Goal: Task Accomplishment & Management: Use online tool/utility

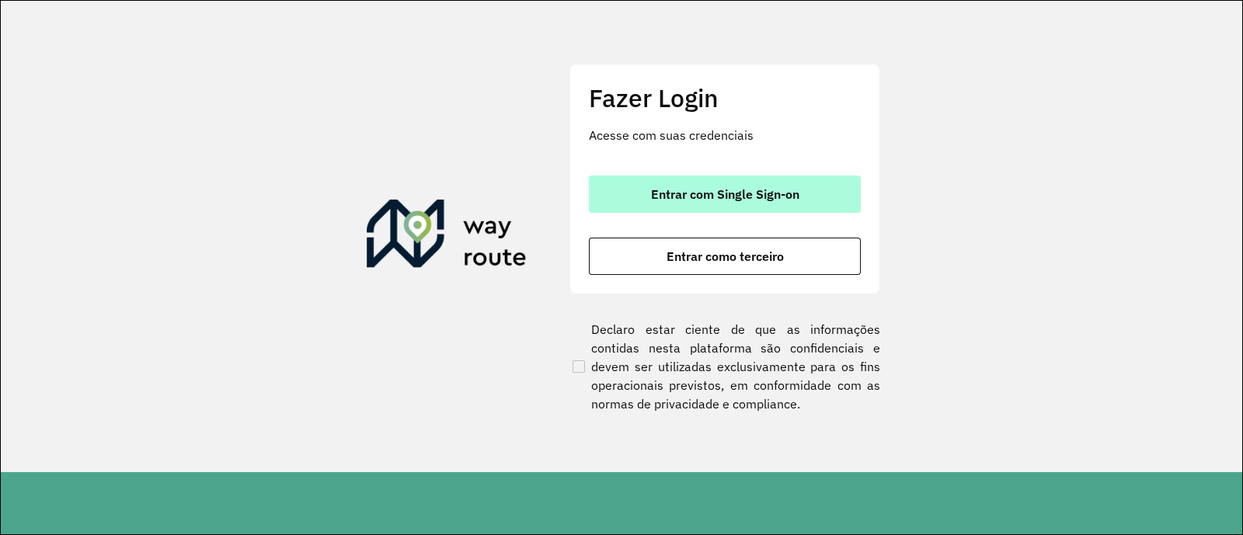
click at [674, 205] on button "Entrar com Single Sign-on" at bounding box center [725, 194] width 272 height 37
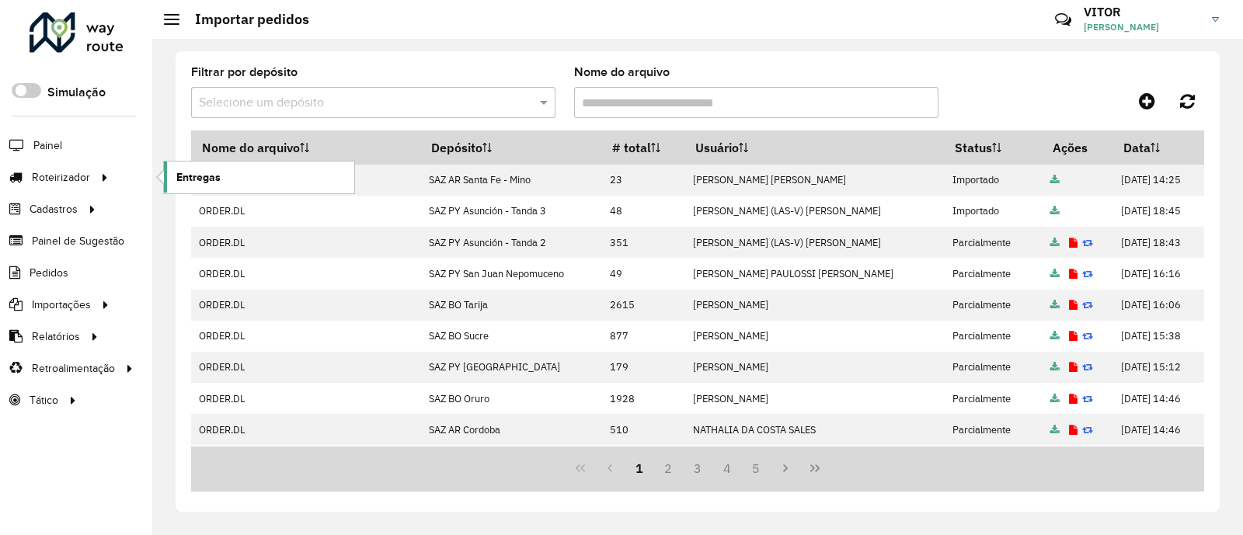
click at [178, 176] on span "Entregas" at bounding box center [198, 177] width 44 height 16
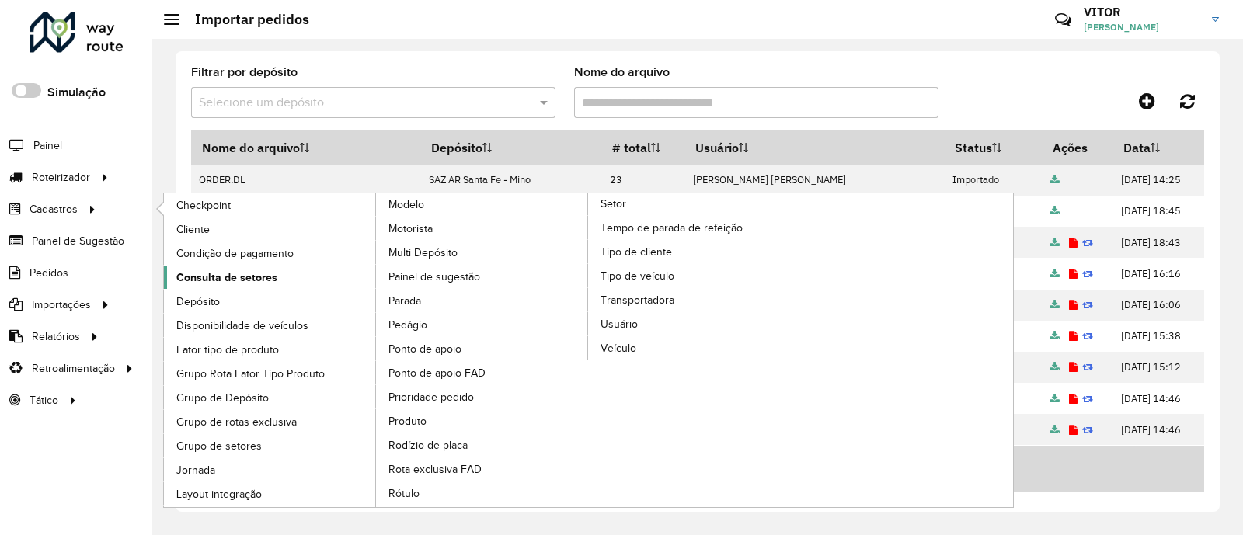
click at [264, 272] on span "Consulta de setores" at bounding box center [226, 278] width 101 height 16
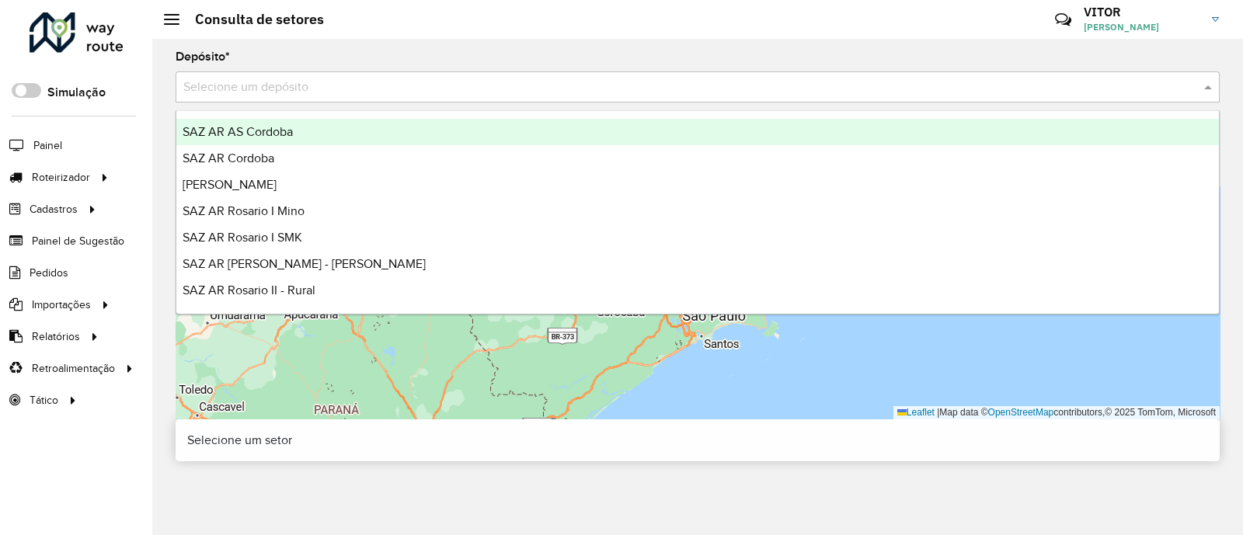
click at [281, 89] on input "text" at bounding box center [682, 87] width 998 height 19
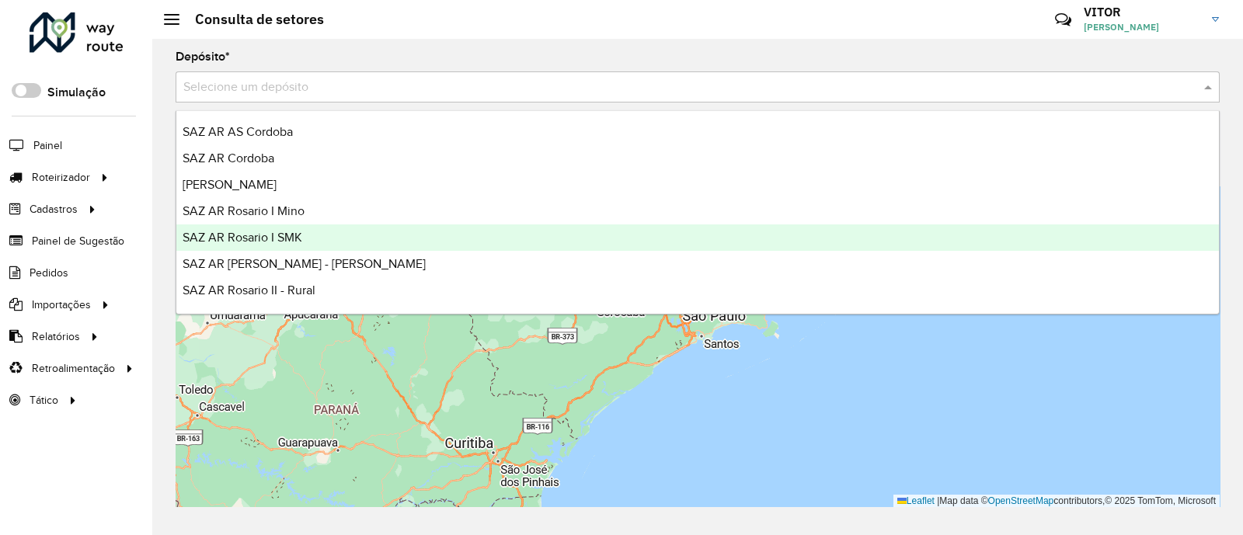
scroll to position [291, 0]
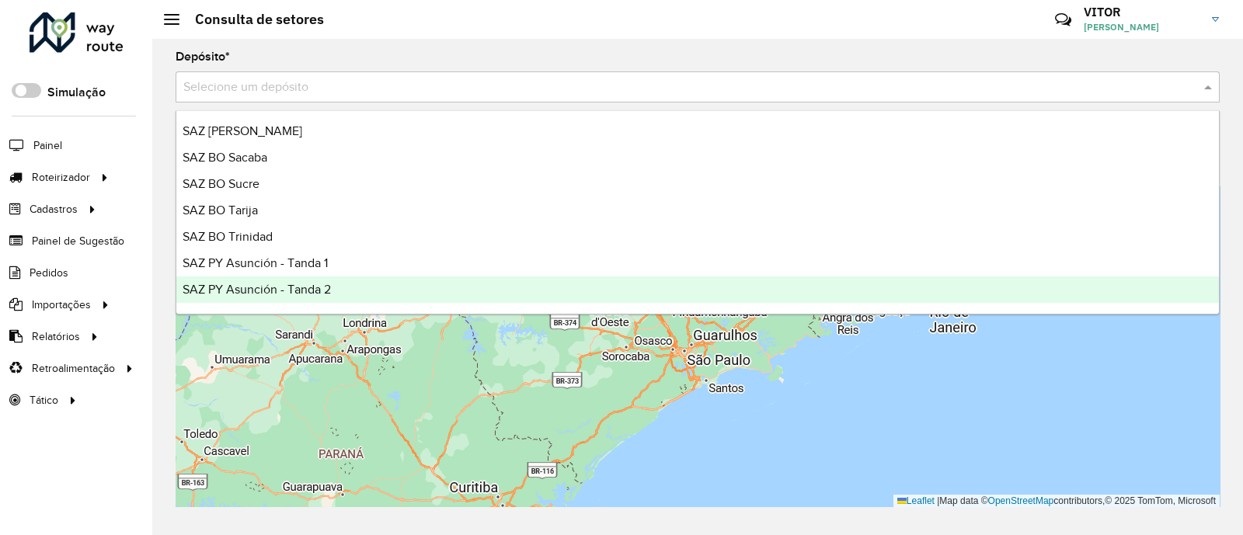
click at [350, 285] on div "SAZ PY Asunción - Tanda 2" at bounding box center [697, 290] width 1043 height 26
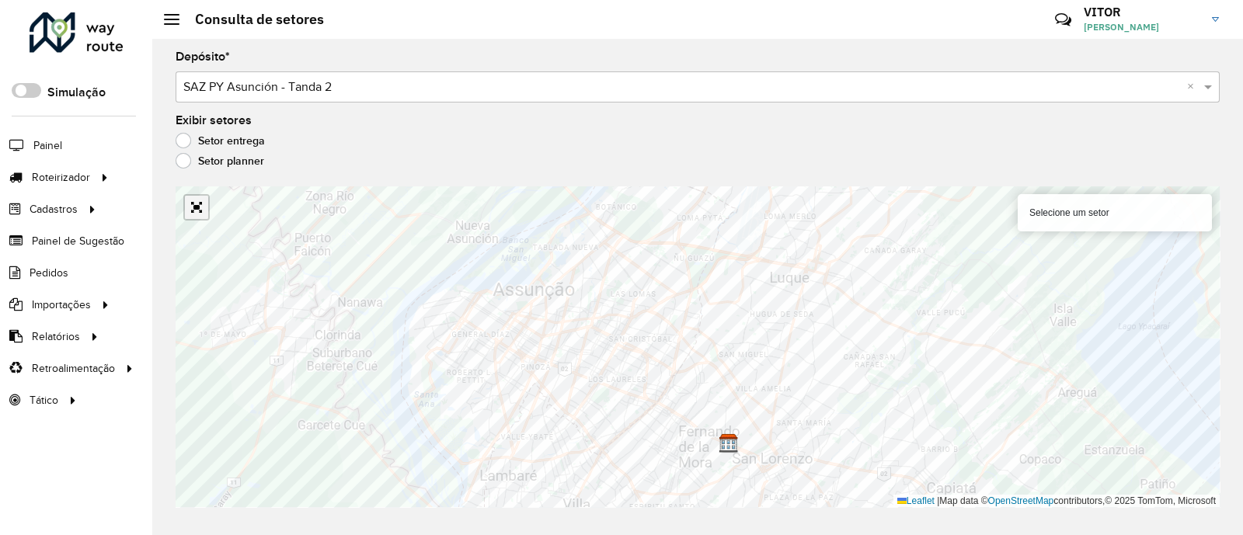
click at [190, 204] on link "Abrir mapa em tela cheia" at bounding box center [196, 207] width 23 height 23
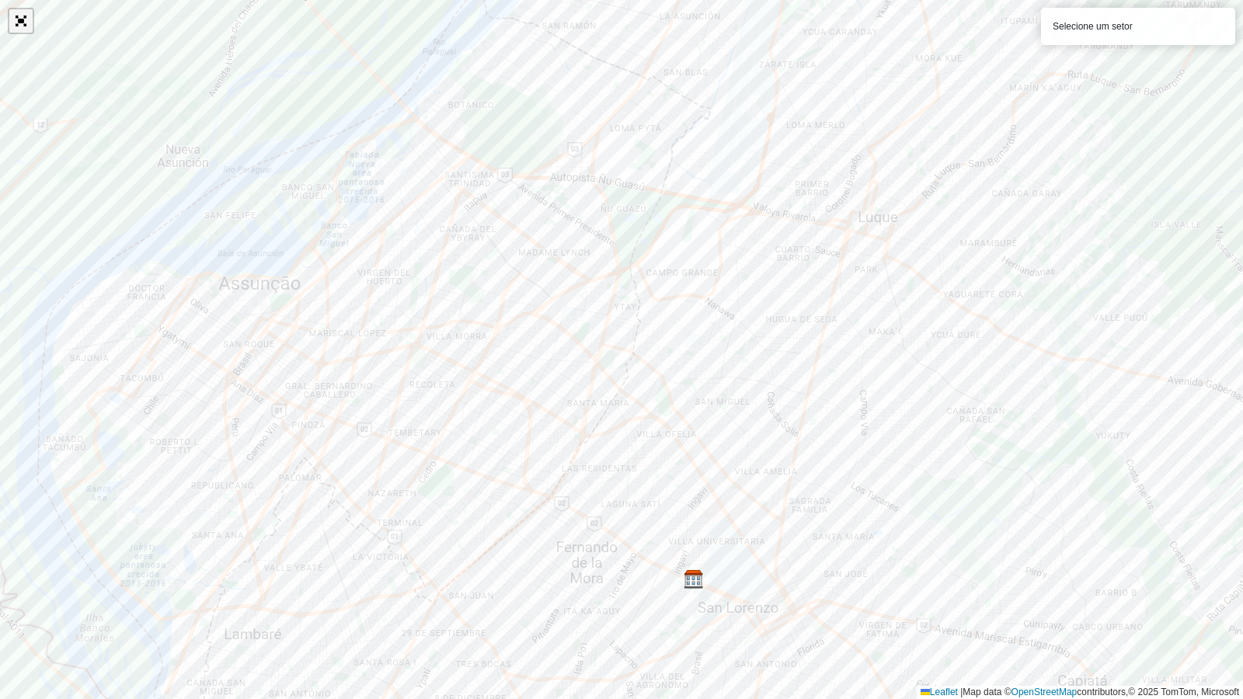
click at [20, 15] on link "Abrir mapa em tela cheia" at bounding box center [20, 20] width 23 height 23
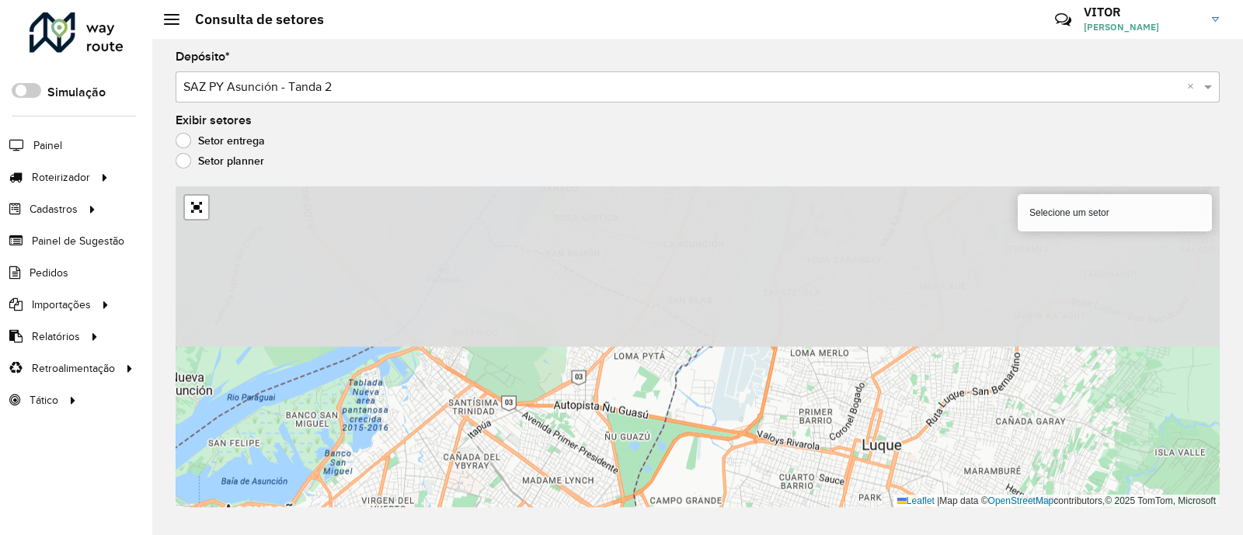
click at [282, 535] on html "Aguarde... Pop-up bloqueado! Seu navegador bloqueou automáticamente a abertura …" at bounding box center [621, 267] width 1243 height 535
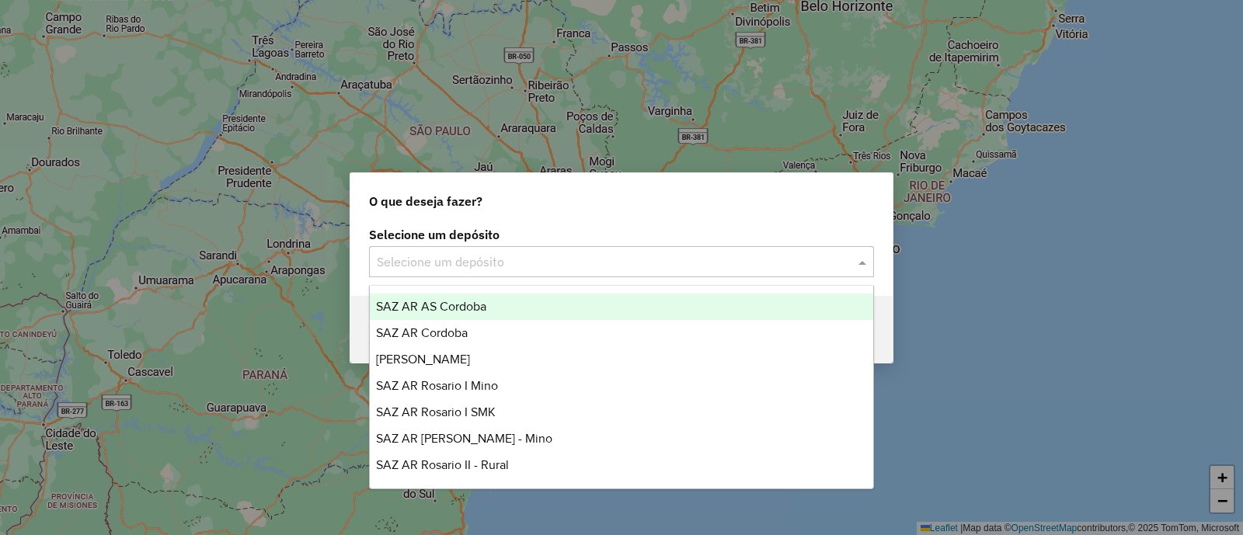
click at [441, 262] on input "text" at bounding box center [606, 262] width 458 height 19
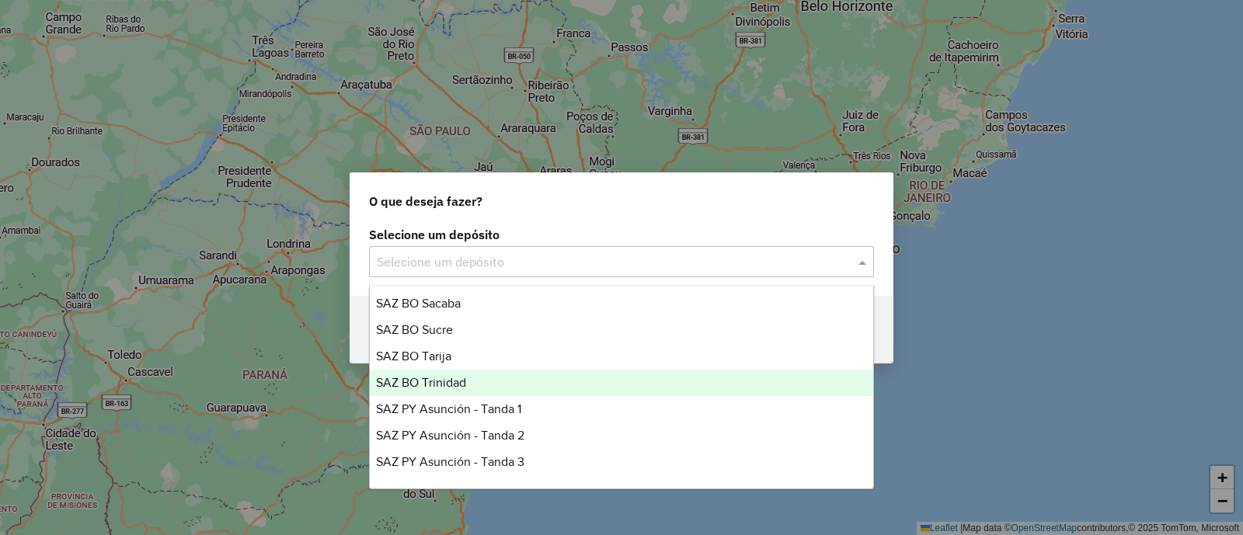
scroll to position [368, 0]
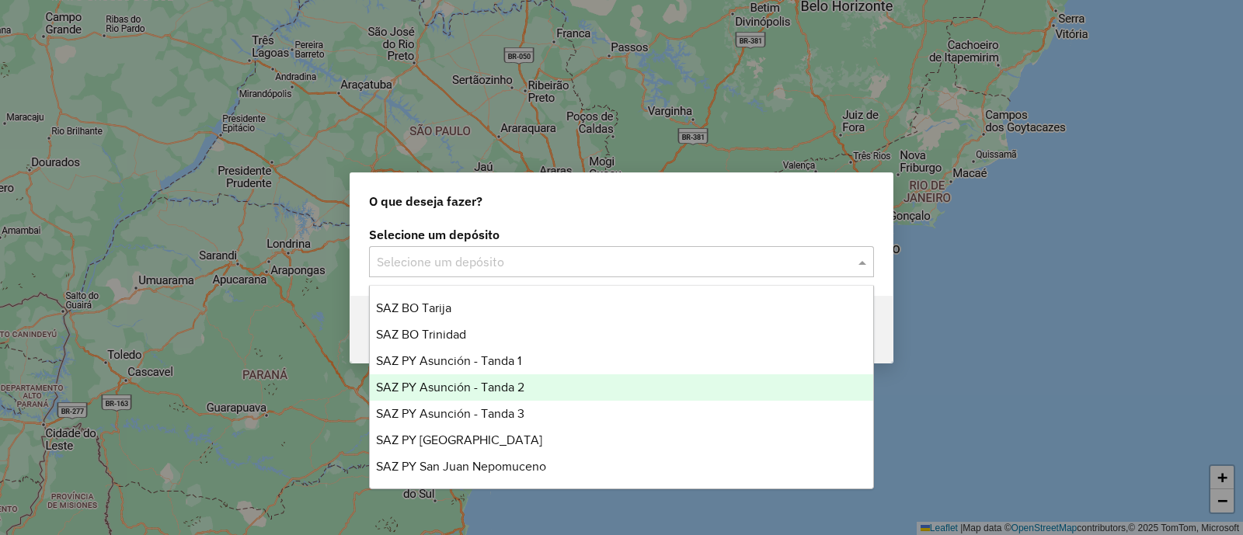
click at [509, 390] on span "SAZ PY Asunción - Tanda 2" at bounding box center [450, 387] width 148 height 13
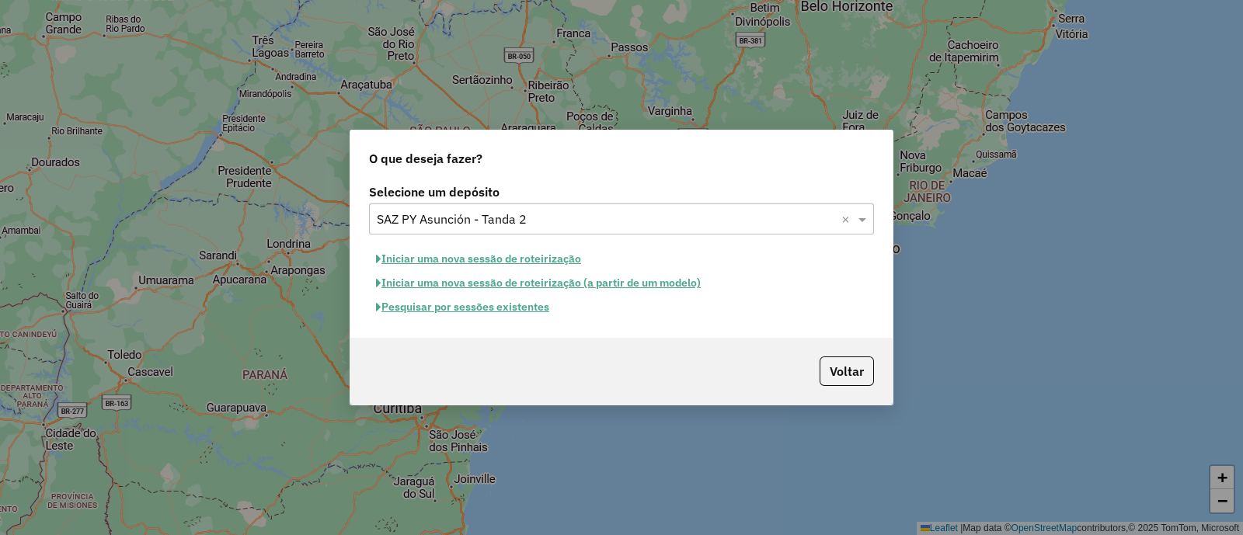
click at [462, 308] on button "Pesquisar por sessões existentes" at bounding box center [462, 307] width 187 height 24
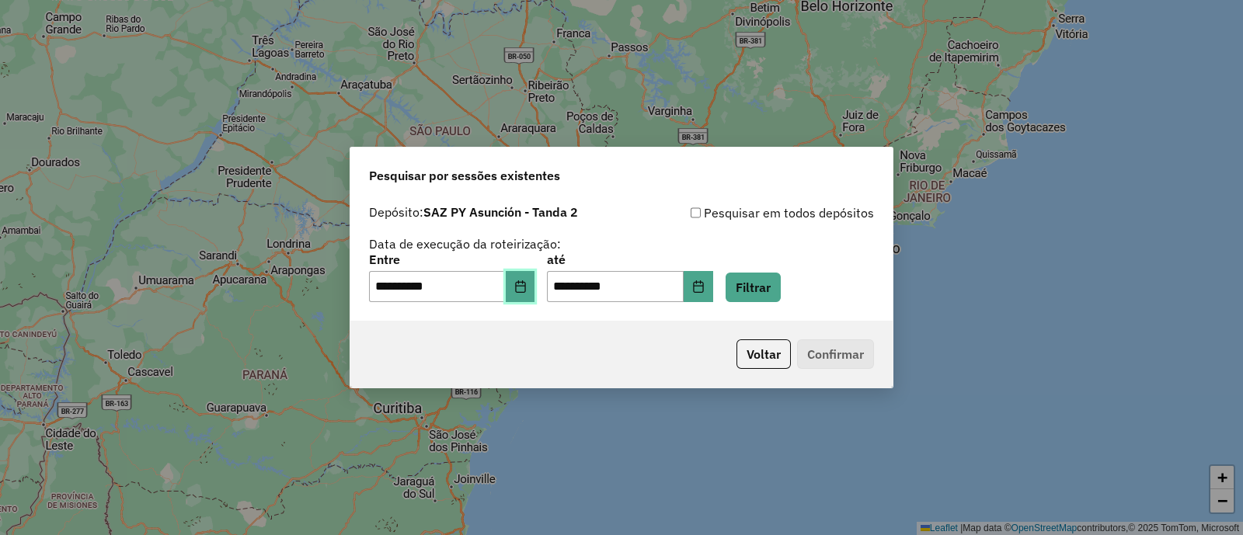
click at [535, 284] on button "Choose Date" at bounding box center [521, 286] width 30 height 31
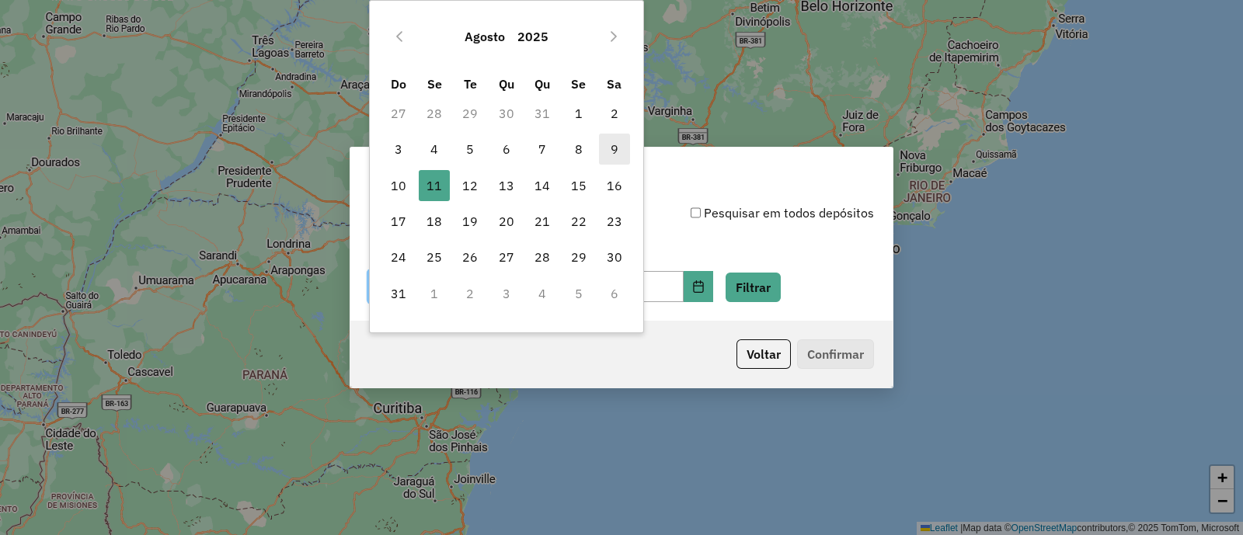
click at [612, 155] on span "9" at bounding box center [614, 149] width 31 height 31
type input "**********"
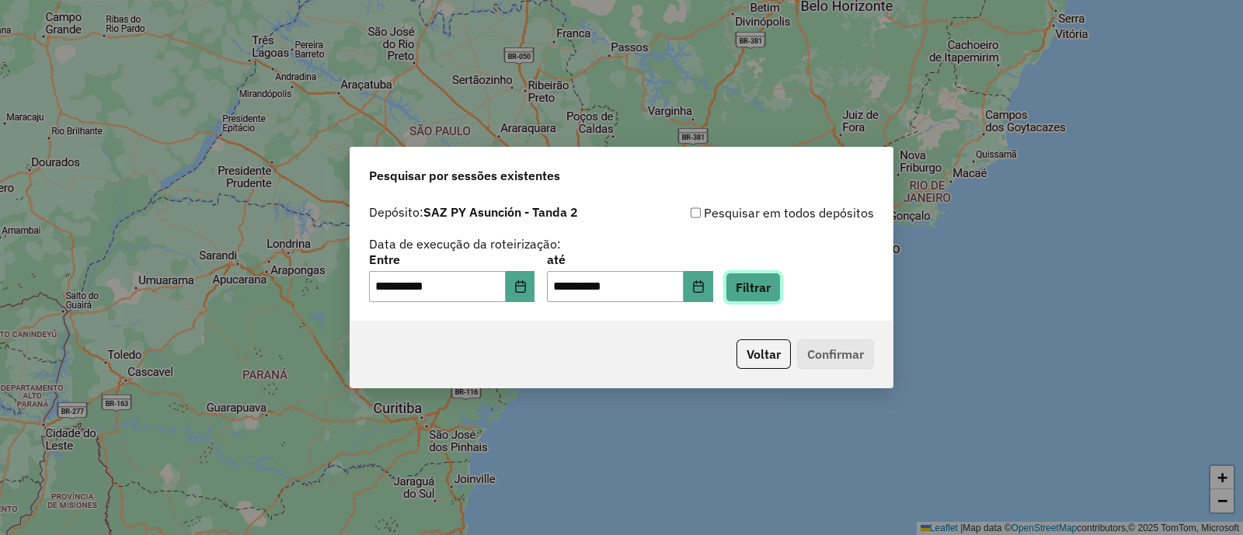
click at [778, 285] on button "Filtrar" at bounding box center [753, 288] width 55 height 30
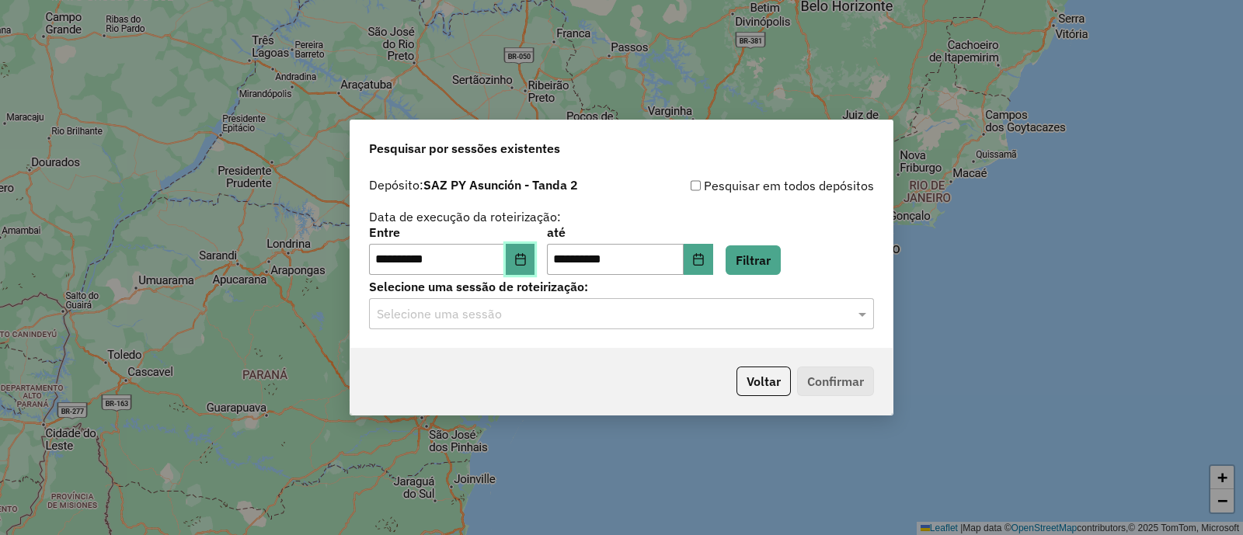
click at [525, 259] on icon "Choose Date" at bounding box center [520, 259] width 10 height 12
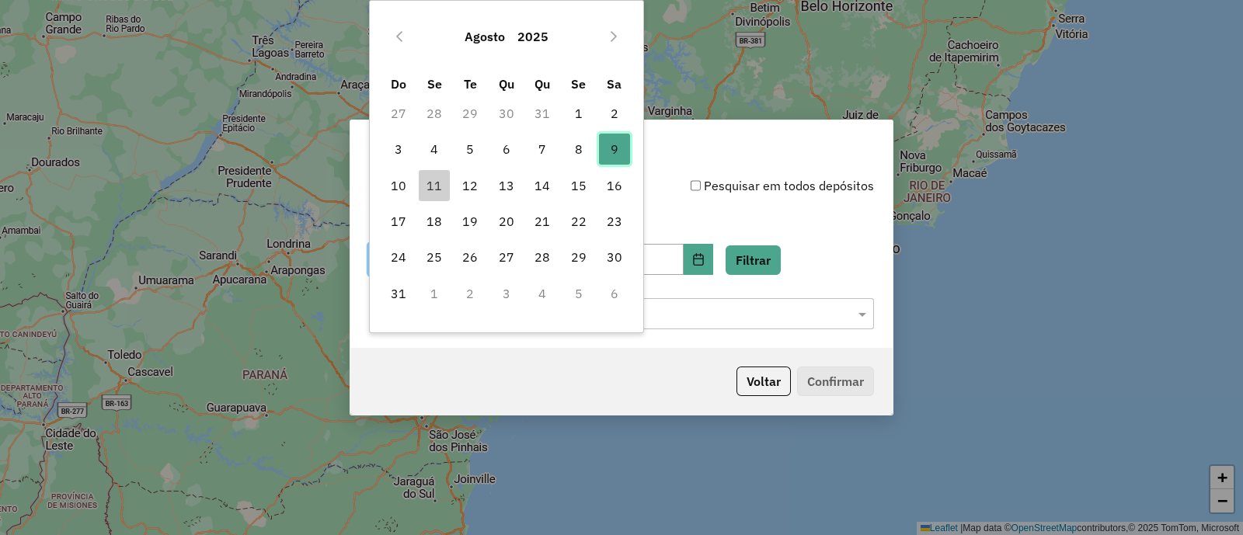
click at [618, 150] on span "9" at bounding box center [614, 149] width 31 height 31
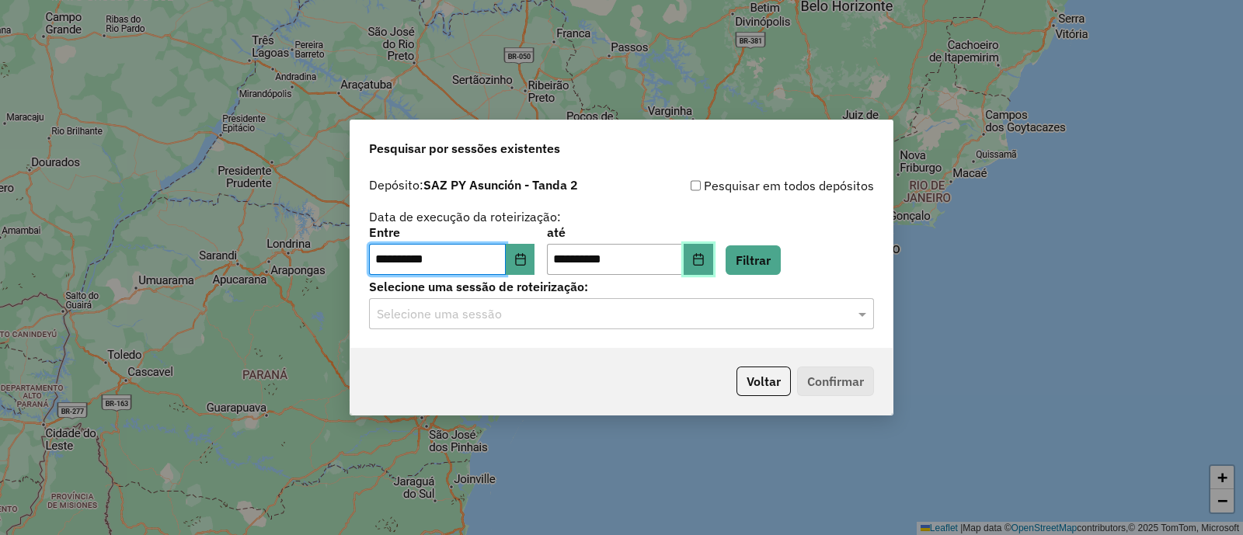
click at [705, 263] on icon "Choose Date" at bounding box center [698, 259] width 12 height 12
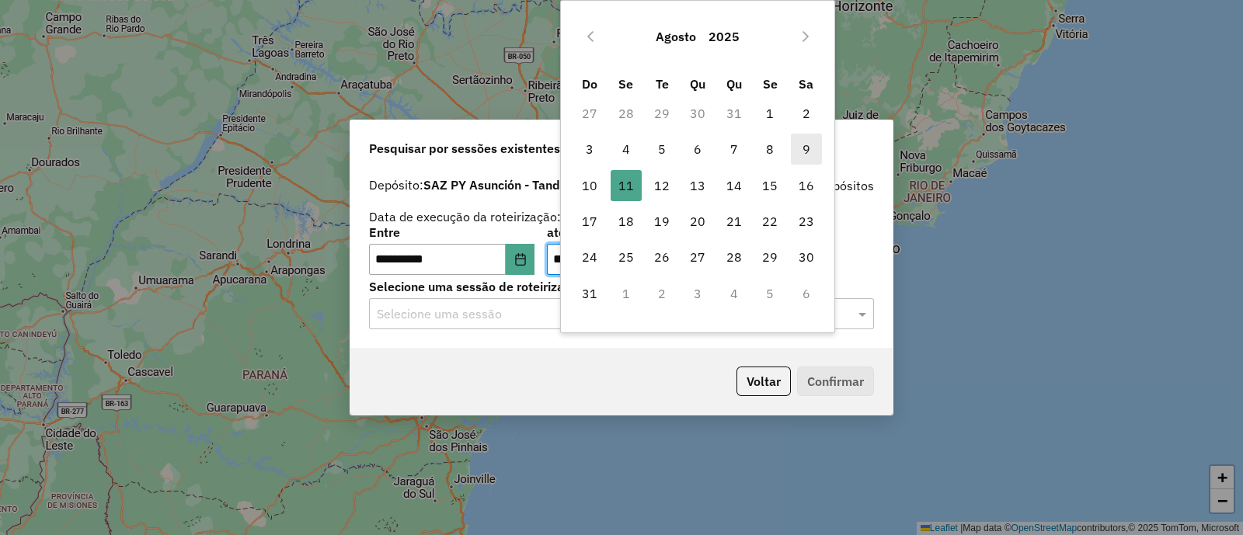
click at [803, 145] on span "9" at bounding box center [806, 149] width 31 height 31
type input "**********"
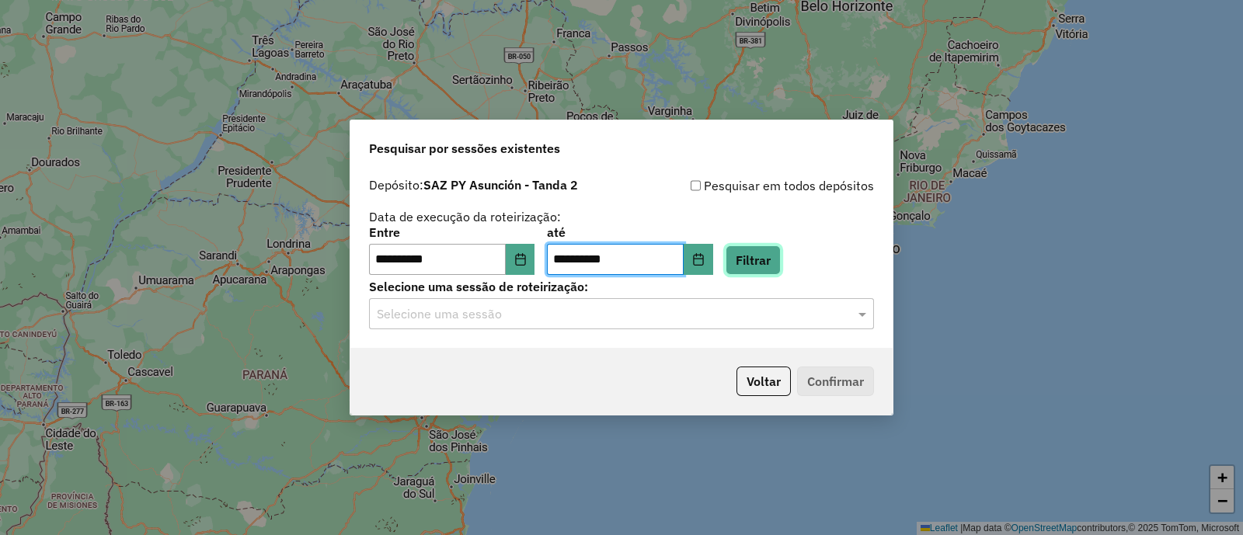
click at [769, 259] on button "Filtrar" at bounding box center [753, 261] width 55 height 30
click at [518, 313] on input "text" at bounding box center [606, 314] width 458 height 19
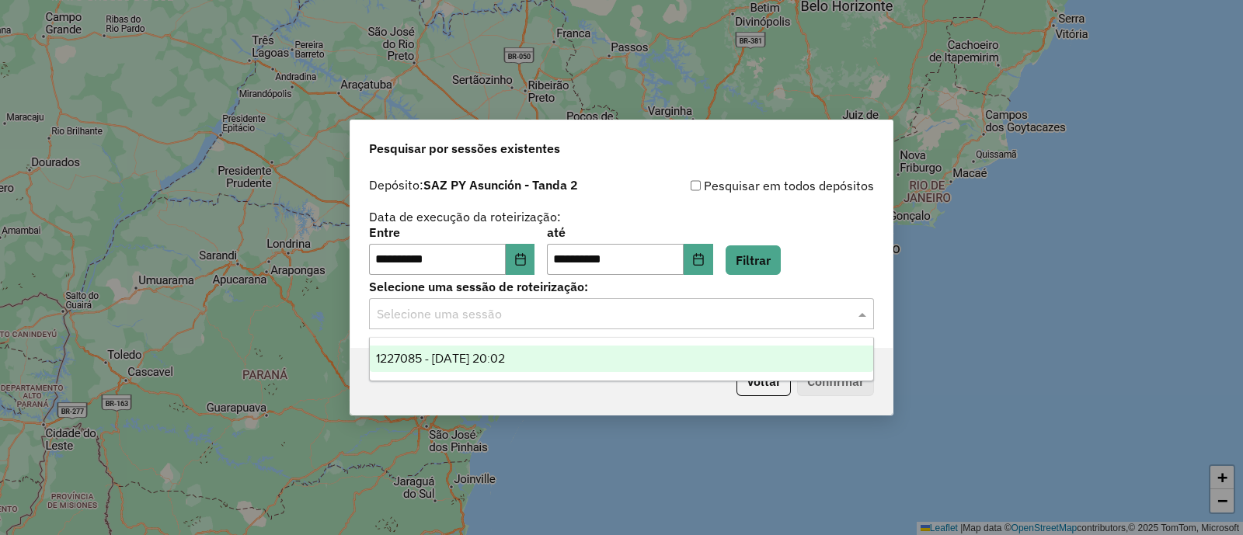
click at [536, 358] on div "1227085 - [DATE] 20:02" at bounding box center [621, 359] width 503 height 26
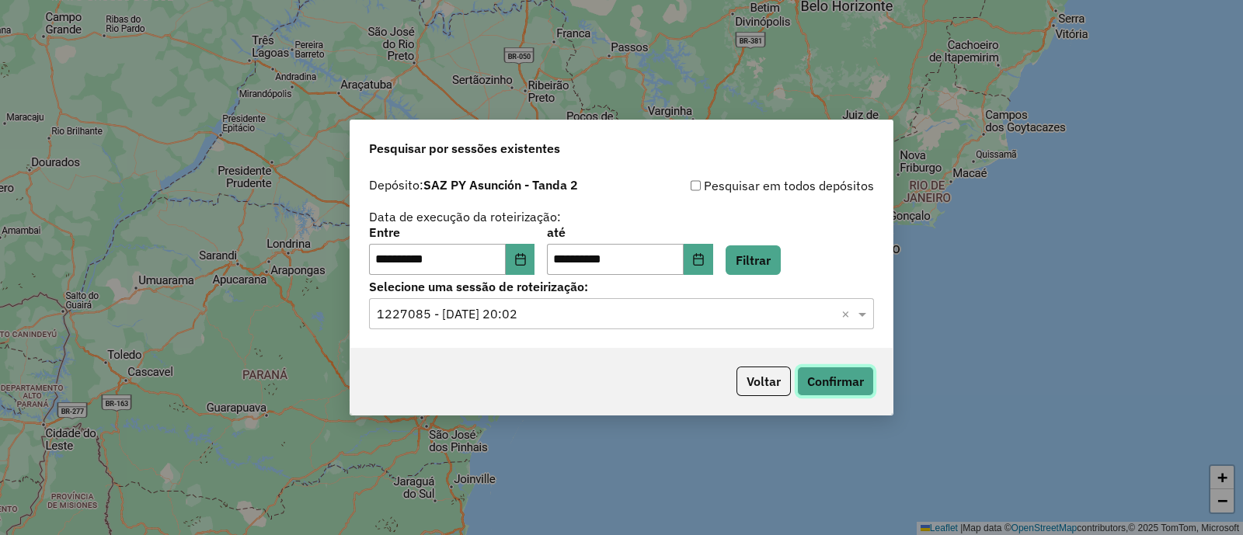
click at [827, 376] on button "Confirmar" at bounding box center [835, 382] width 77 height 30
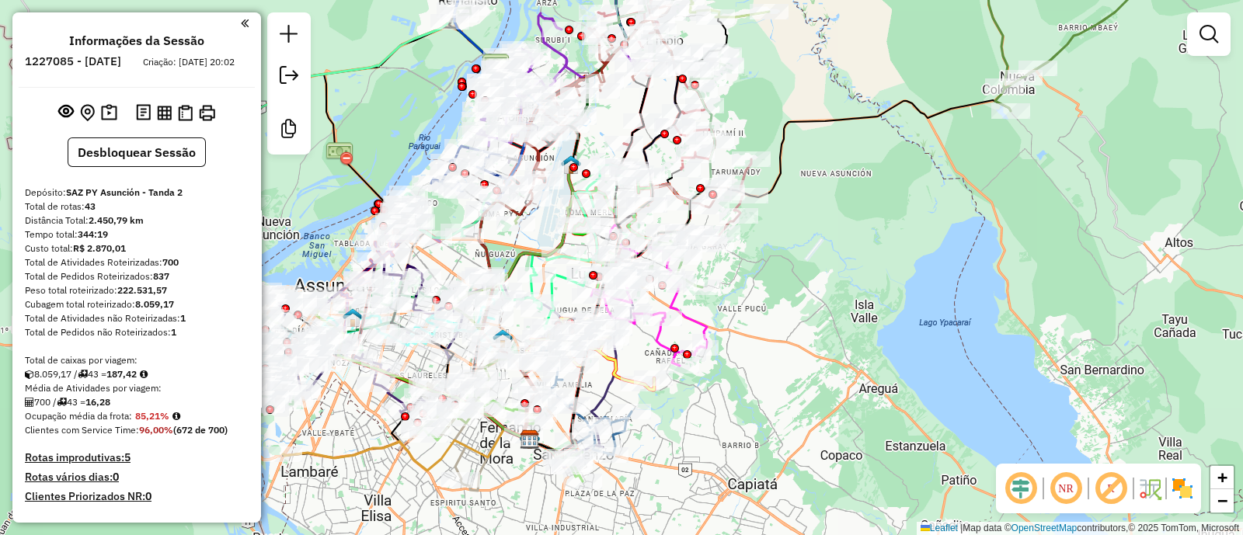
click at [1179, 487] on img at bounding box center [1182, 488] width 25 height 25
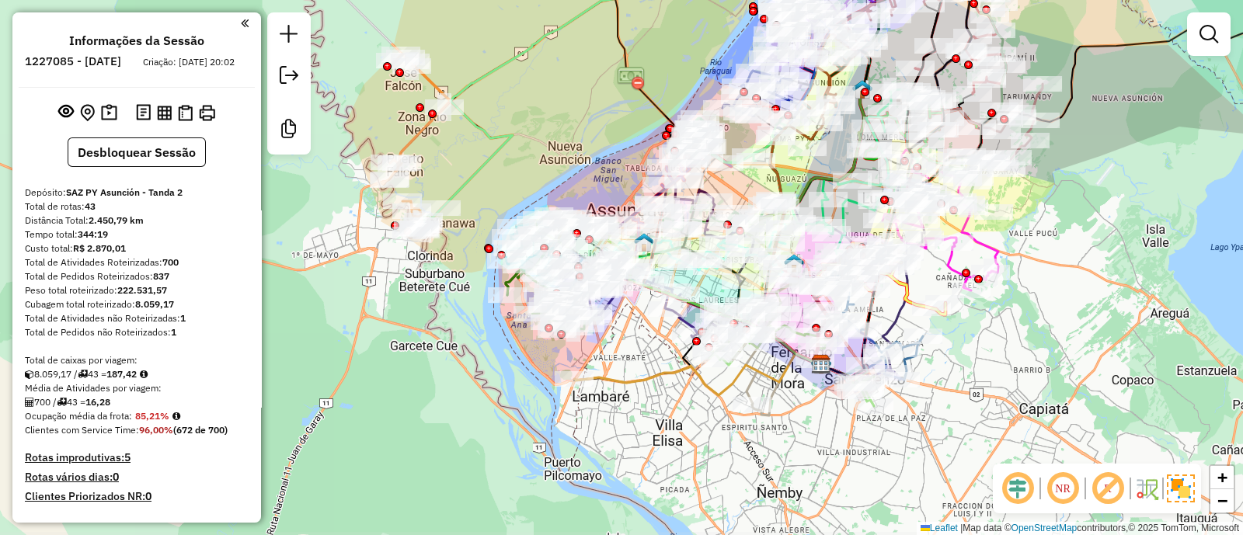
drag, startPoint x: 804, startPoint y: 379, endPoint x: 1096, endPoint y: 304, distance: 301.0
click at [1096, 304] on div "Janela de atendimento Grade de atendimento Capacidade Transportadoras Veículos …" at bounding box center [621, 267] width 1243 height 535
